Goal: Task Accomplishment & Management: Use online tool/utility

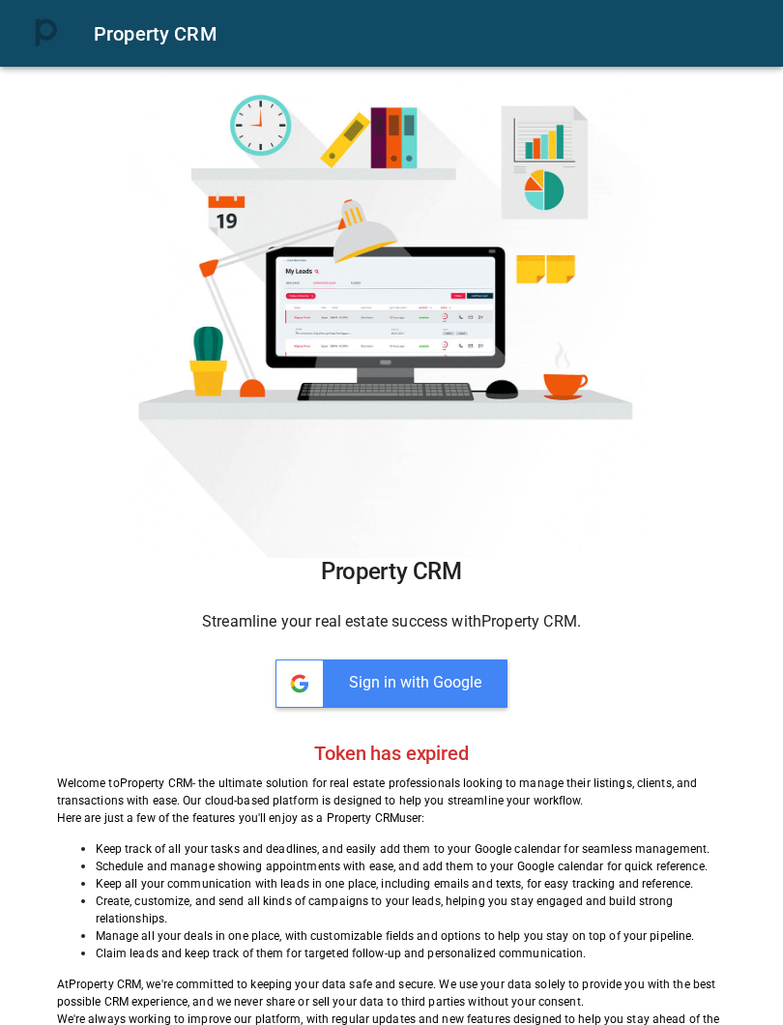
click at [373, 688] on span "Sign in with Google" at bounding box center [415, 682] width 132 height 18
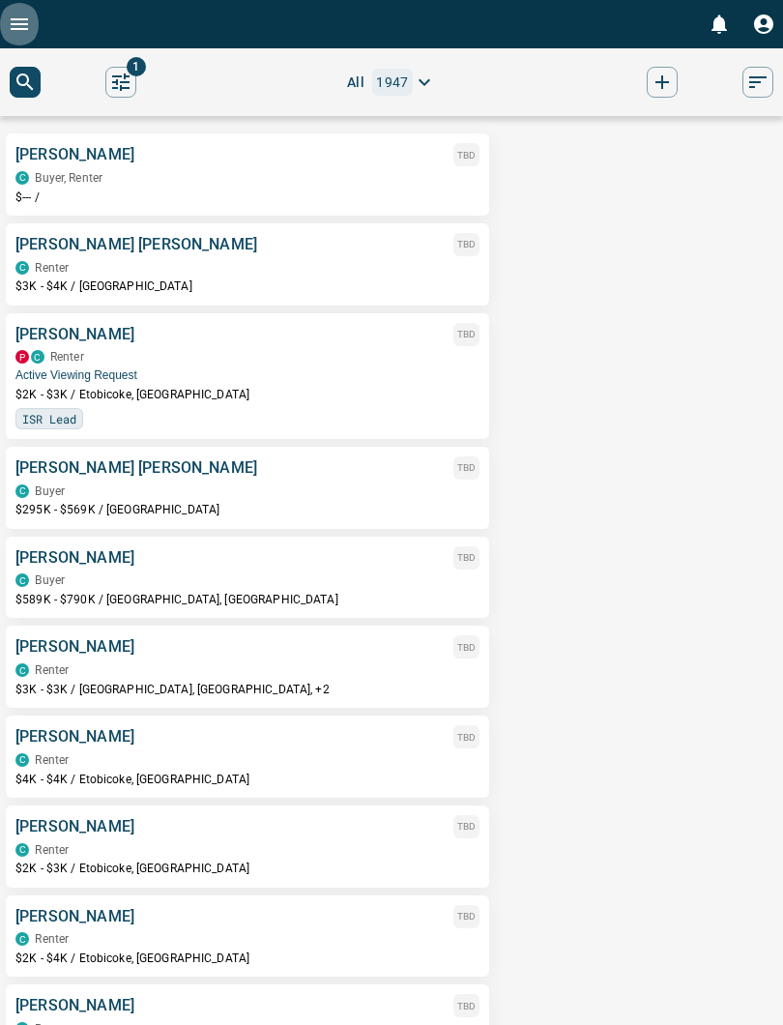
click at [16, 26] on icon "Open drawer" at bounding box center [19, 24] width 23 height 23
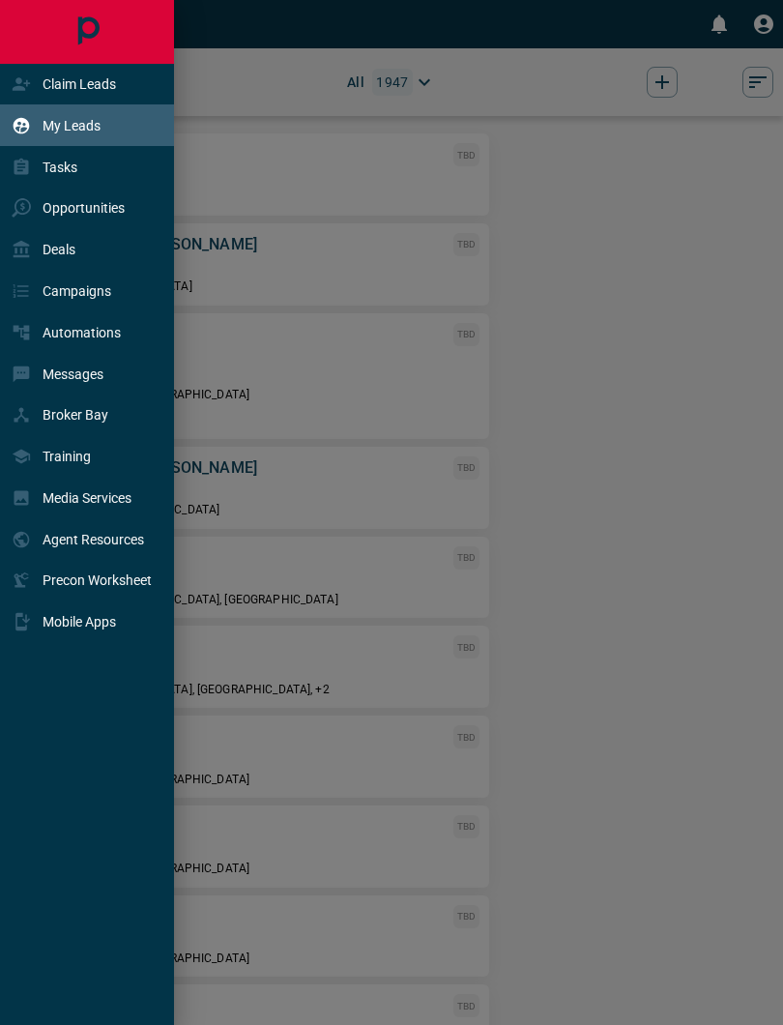
click at [118, 132] on div "My Leads" at bounding box center [89, 125] width 179 height 42
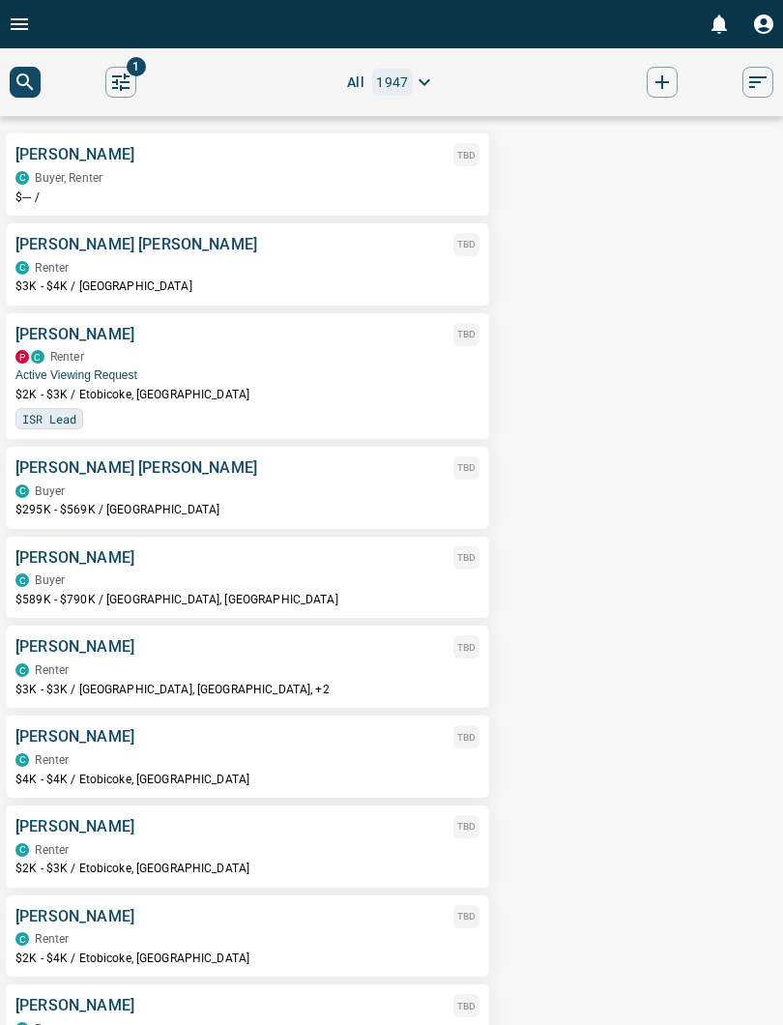
click at [33, 74] on icon "search button" at bounding box center [25, 82] width 23 height 23
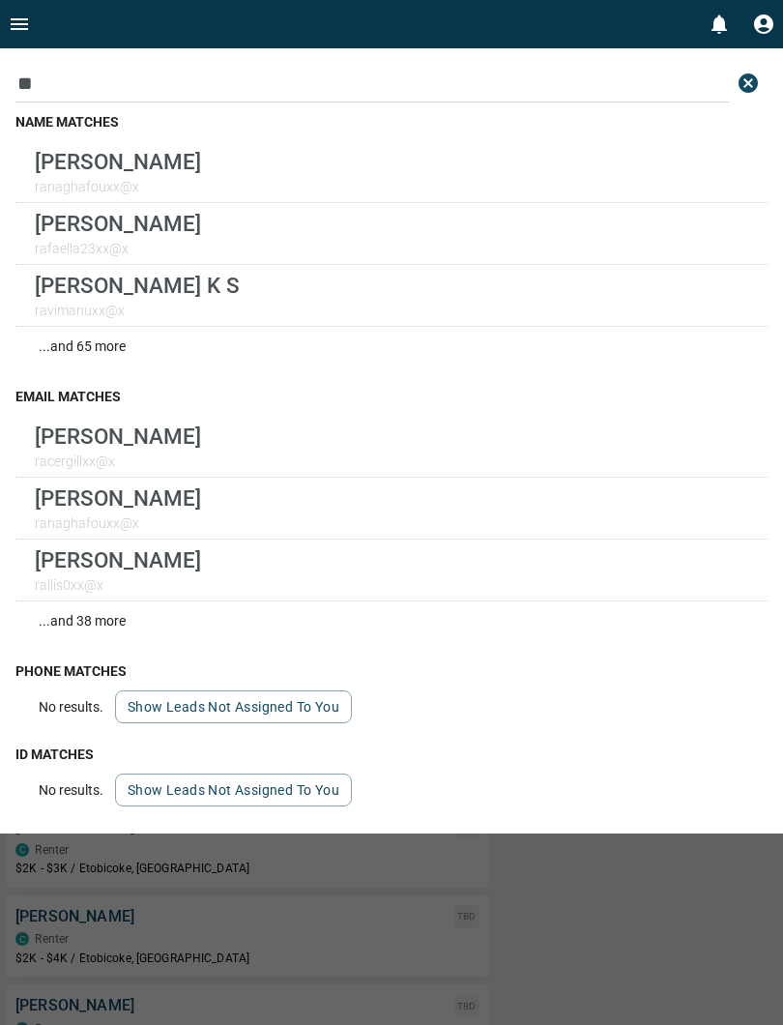
type input "**"
click at [213, 160] on div "[PERSON_NAME] ranaghafouxx@x" at bounding box center [391, 172] width 752 height 62
